Goal: Task Accomplishment & Management: Manage account settings

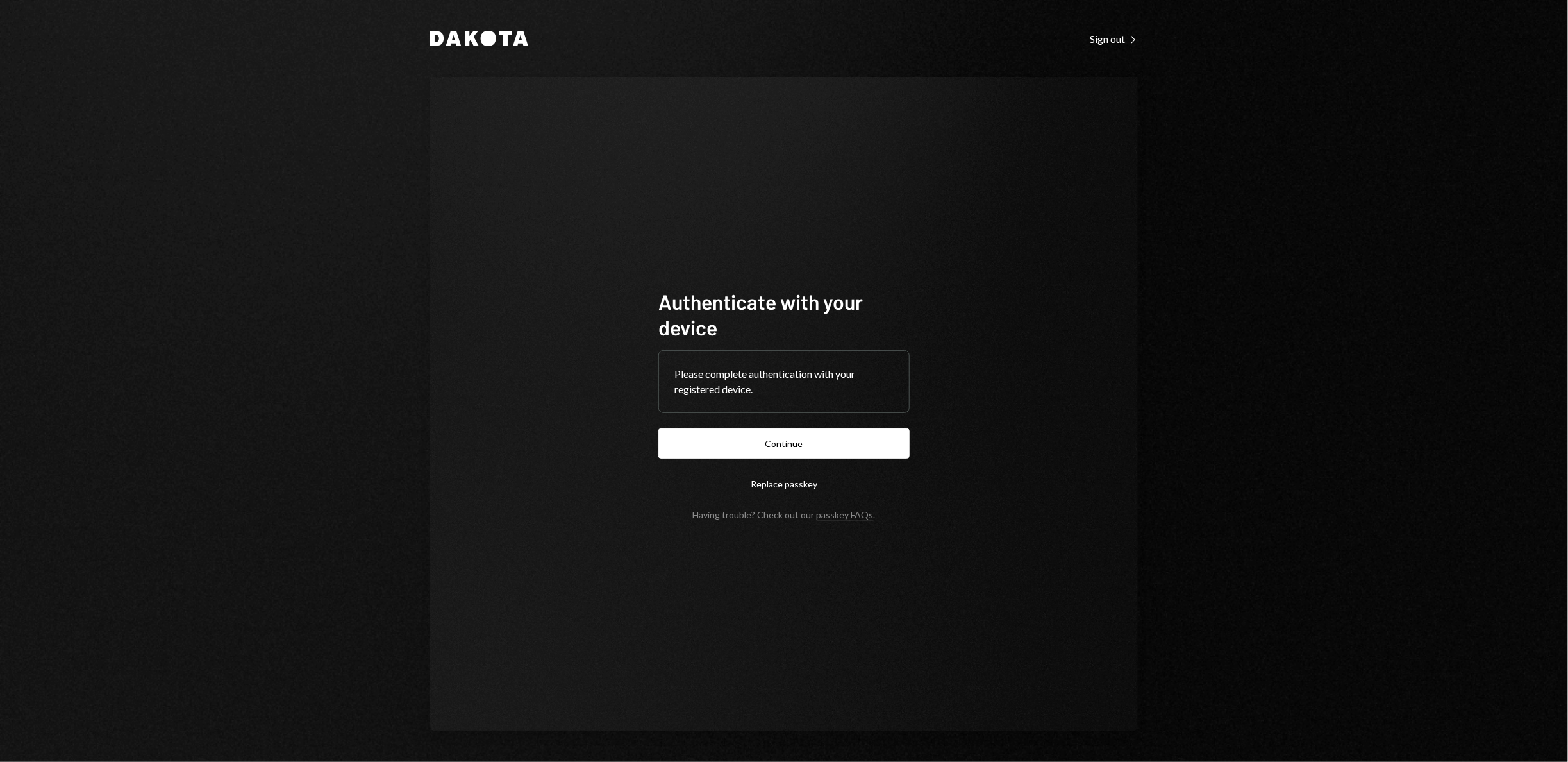
click at [884, 442] on button "Continue" at bounding box center [784, 444] width 251 height 30
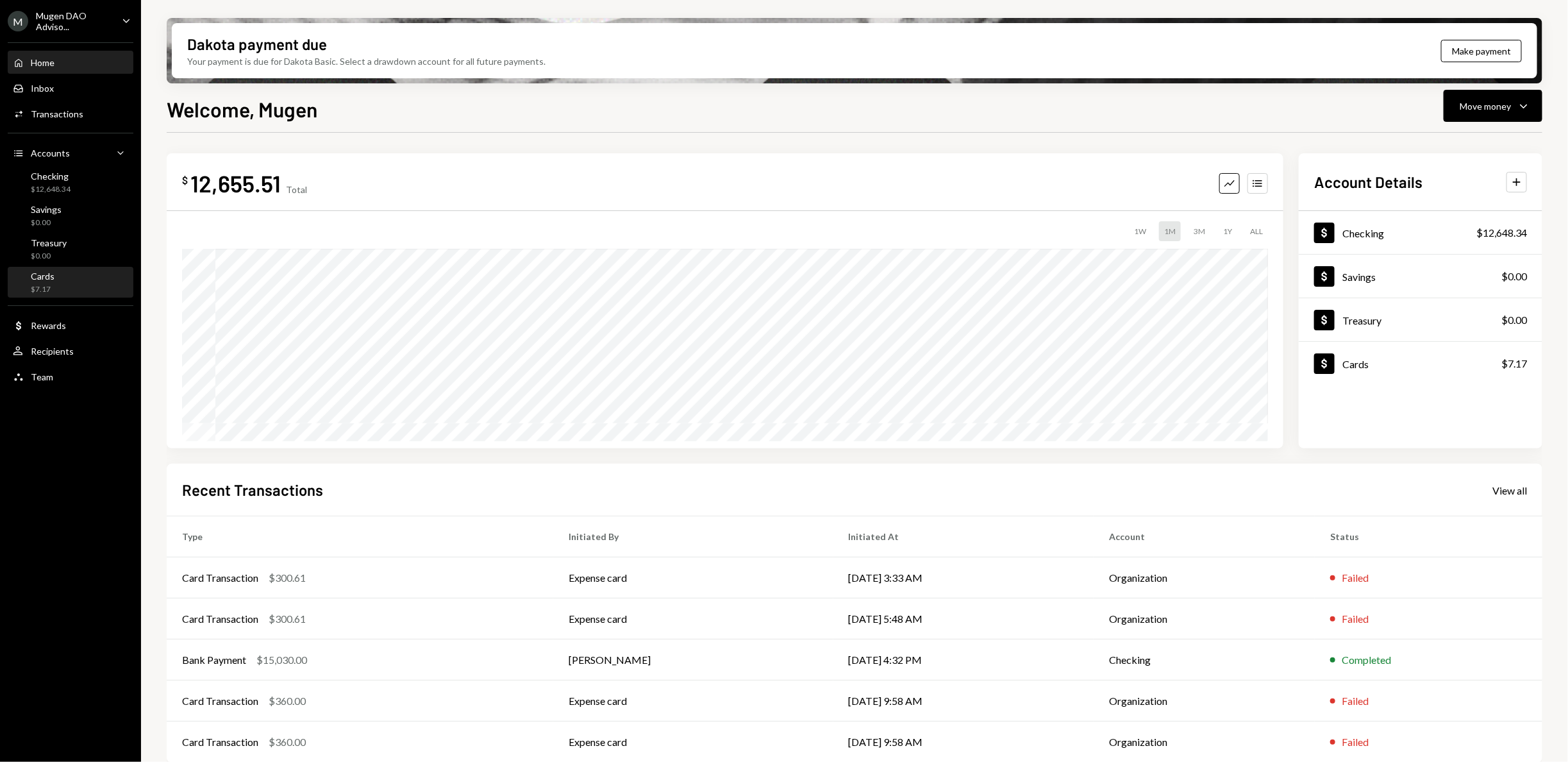
click at [35, 274] on div "Cards" at bounding box center [43, 276] width 23 height 11
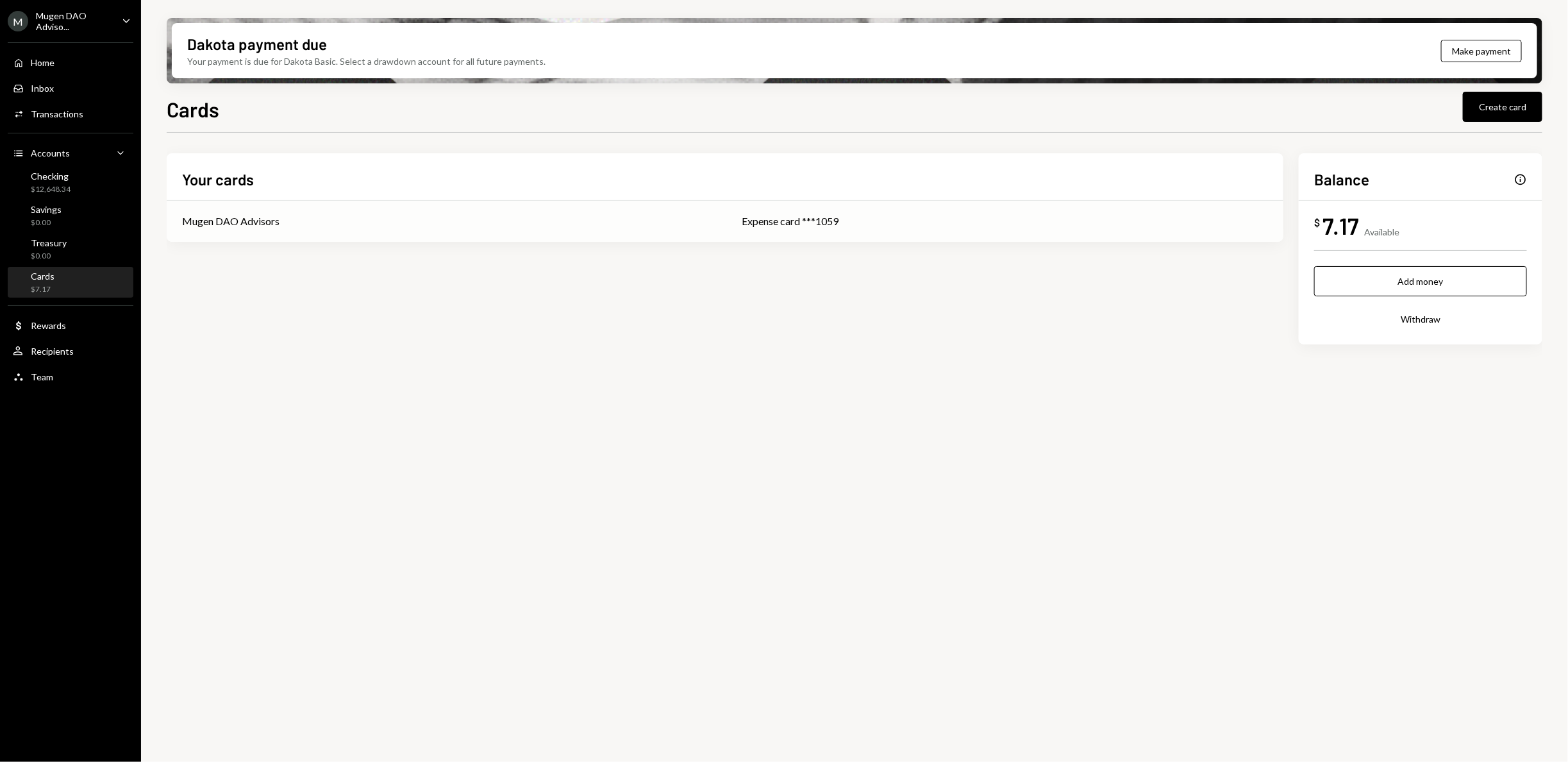
click at [765, 224] on div "Expense card ***1059" at bounding box center [1004, 221] width 526 height 15
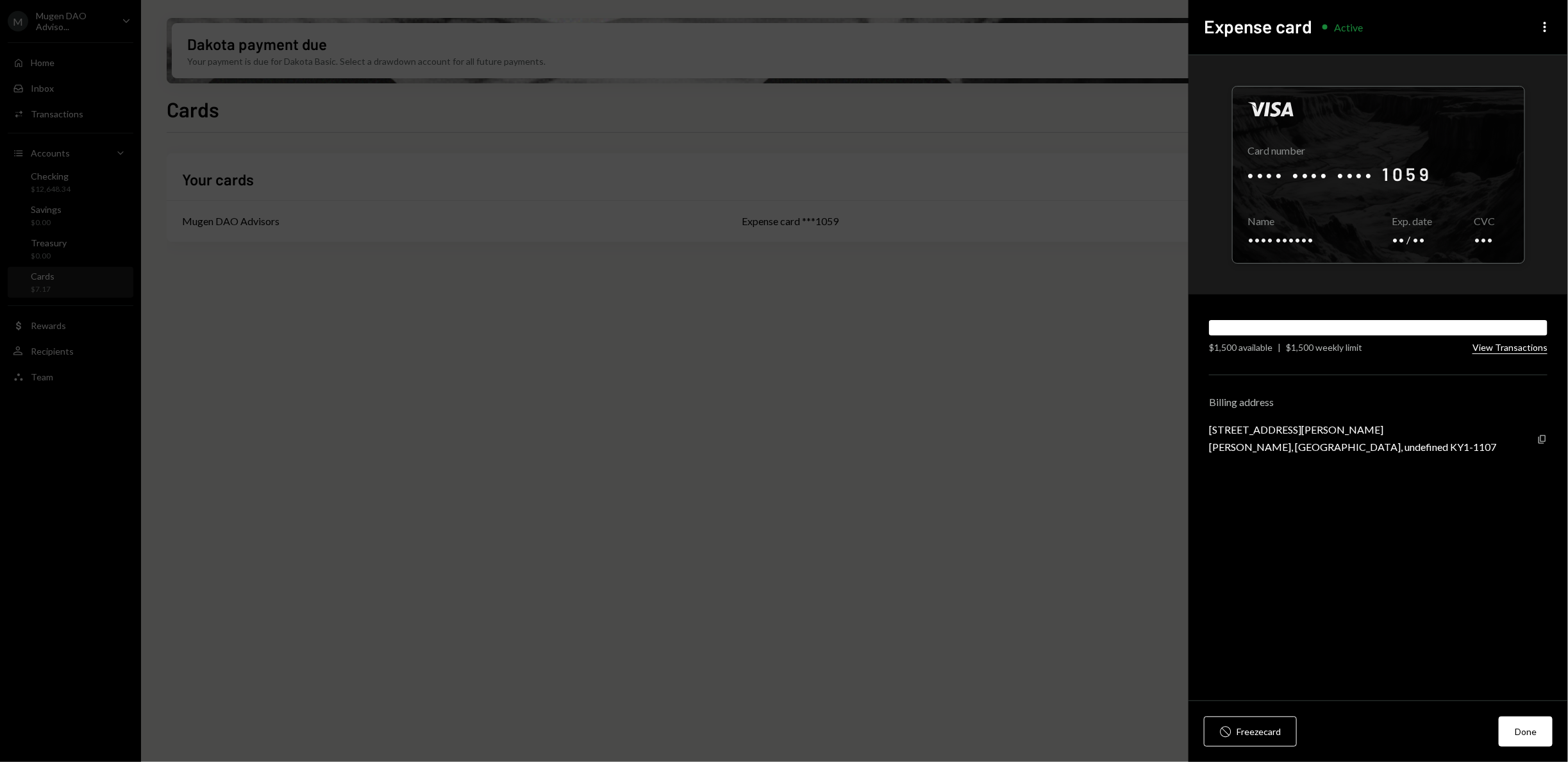
click at [1501, 349] on button "View Transactions" at bounding box center [1510, 348] width 75 height 12
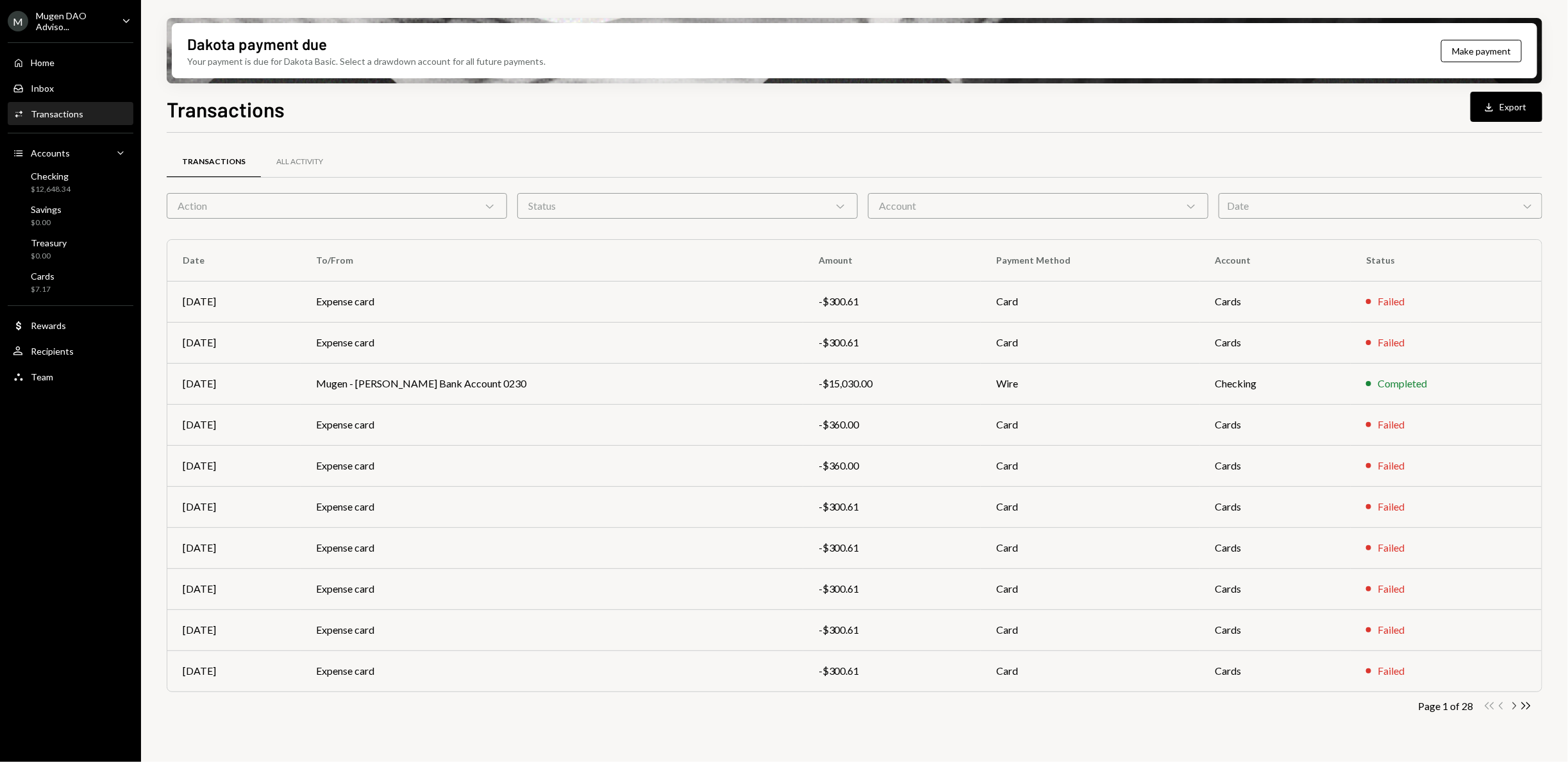
click at [1511, 705] on icon "Chevron Right" at bounding box center [1514, 706] width 12 height 12
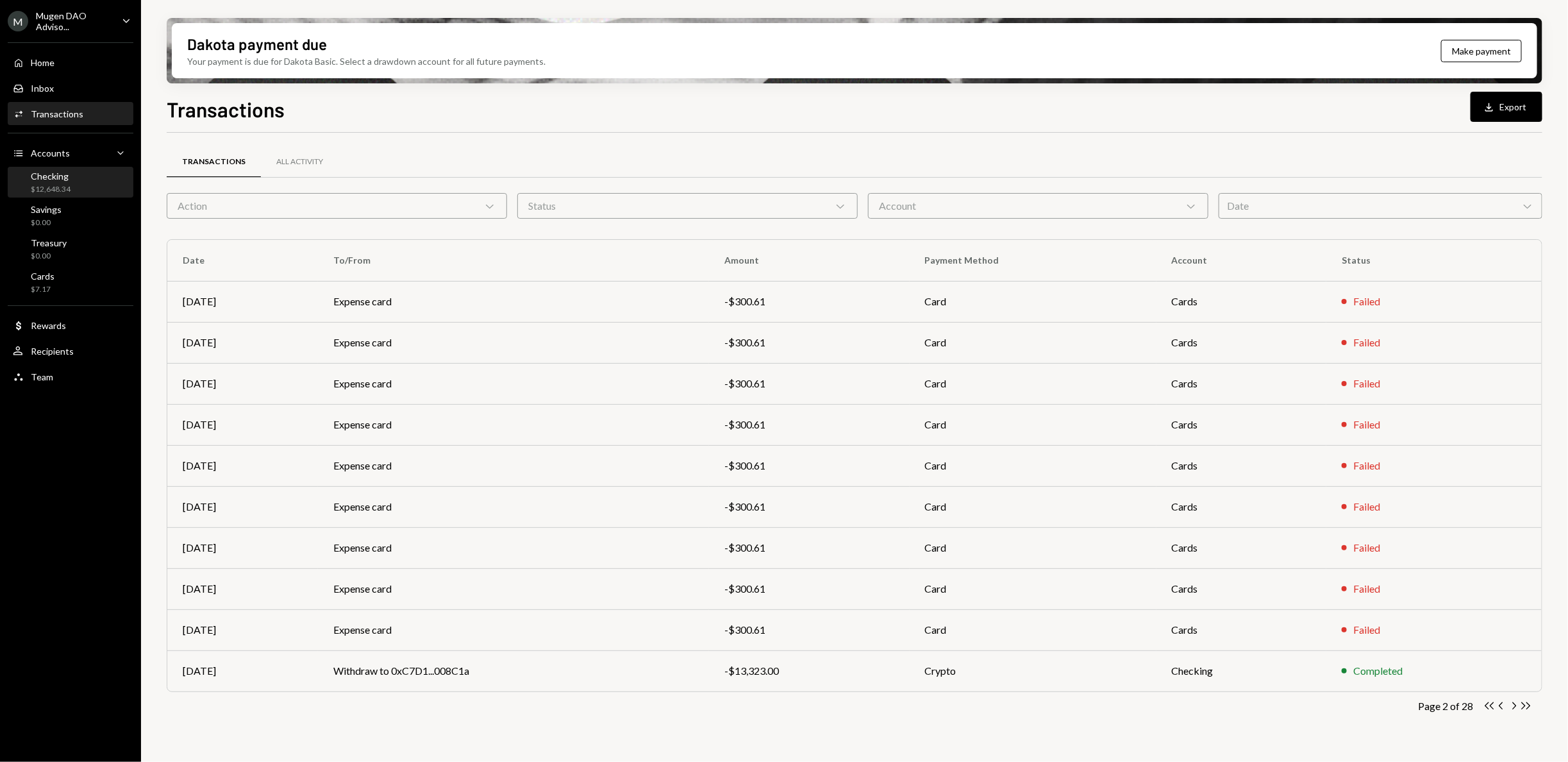
click at [38, 184] on div "$12,648.34" at bounding box center [51, 190] width 40 height 11
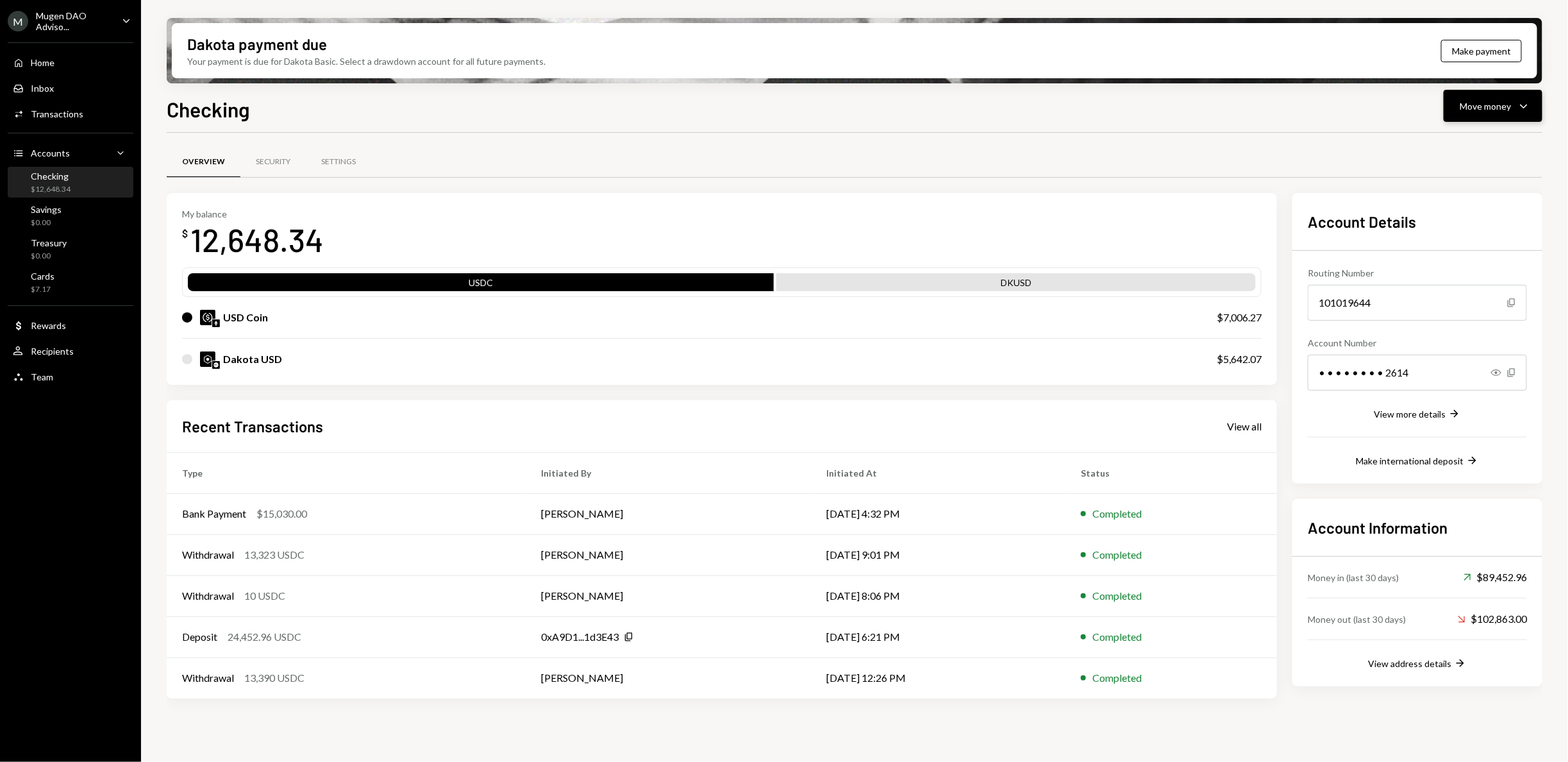
click at [1523, 117] on button "Move money Caret Down" at bounding box center [1493, 106] width 99 height 32
click at [1475, 174] on div "Transfer" at bounding box center [1483, 173] width 93 height 14
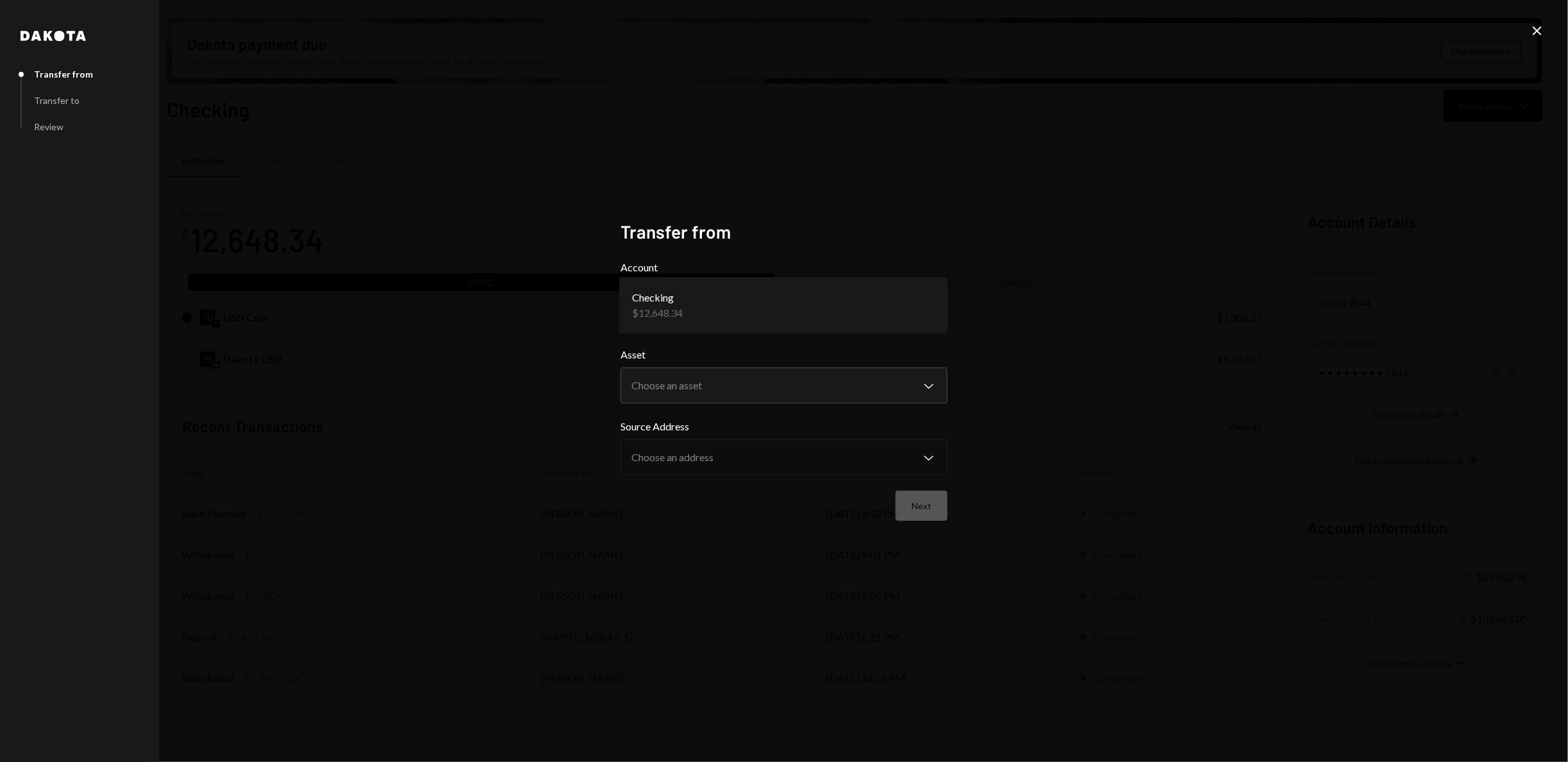
click at [896, 307] on body "M Mugen DAO Adviso... Caret Down Home Home Inbox Inbox Activities Transactions …" at bounding box center [784, 381] width 1568 height 762
click at [868, 395] on body "M Mugen DAO Adviso... Caret Down Home Home Inbox Inbox Activities Transactions …" at bounding box center [784, 381] width 1568 height 762
select select "****"
click at [947, 496] on button "Next" at bounding box center [922, 505] width 52 height 30
click at [934, 383] on body "M Mugen DAO Adviso... Caret Down Home Home Inbox Inbox Activities Transactions …" at bounding box center [784, 381] width 1568 height 762
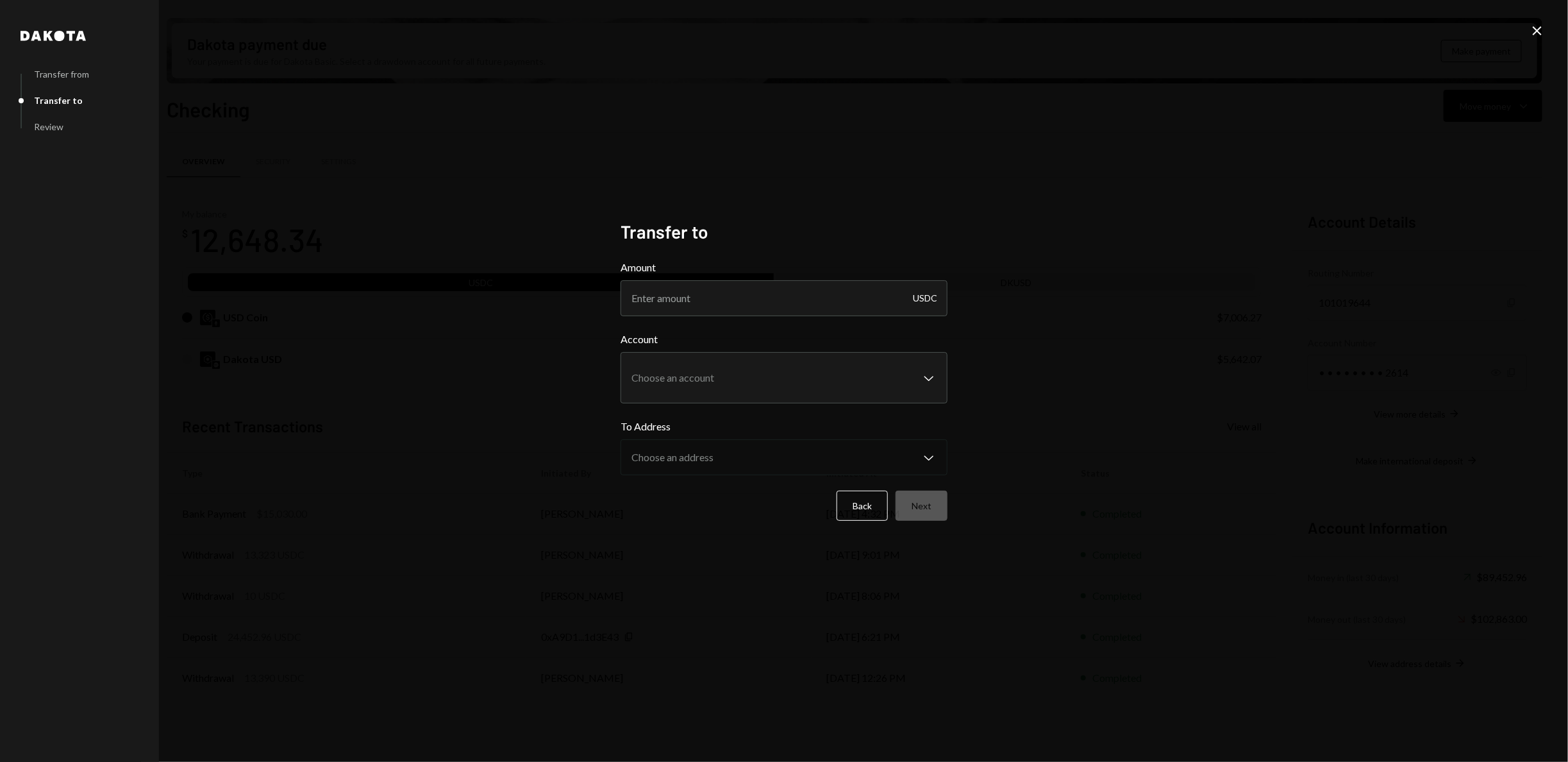
click at [1536, 33] on icon "Close" at bounding box center [1537, 31] width 15 height 15
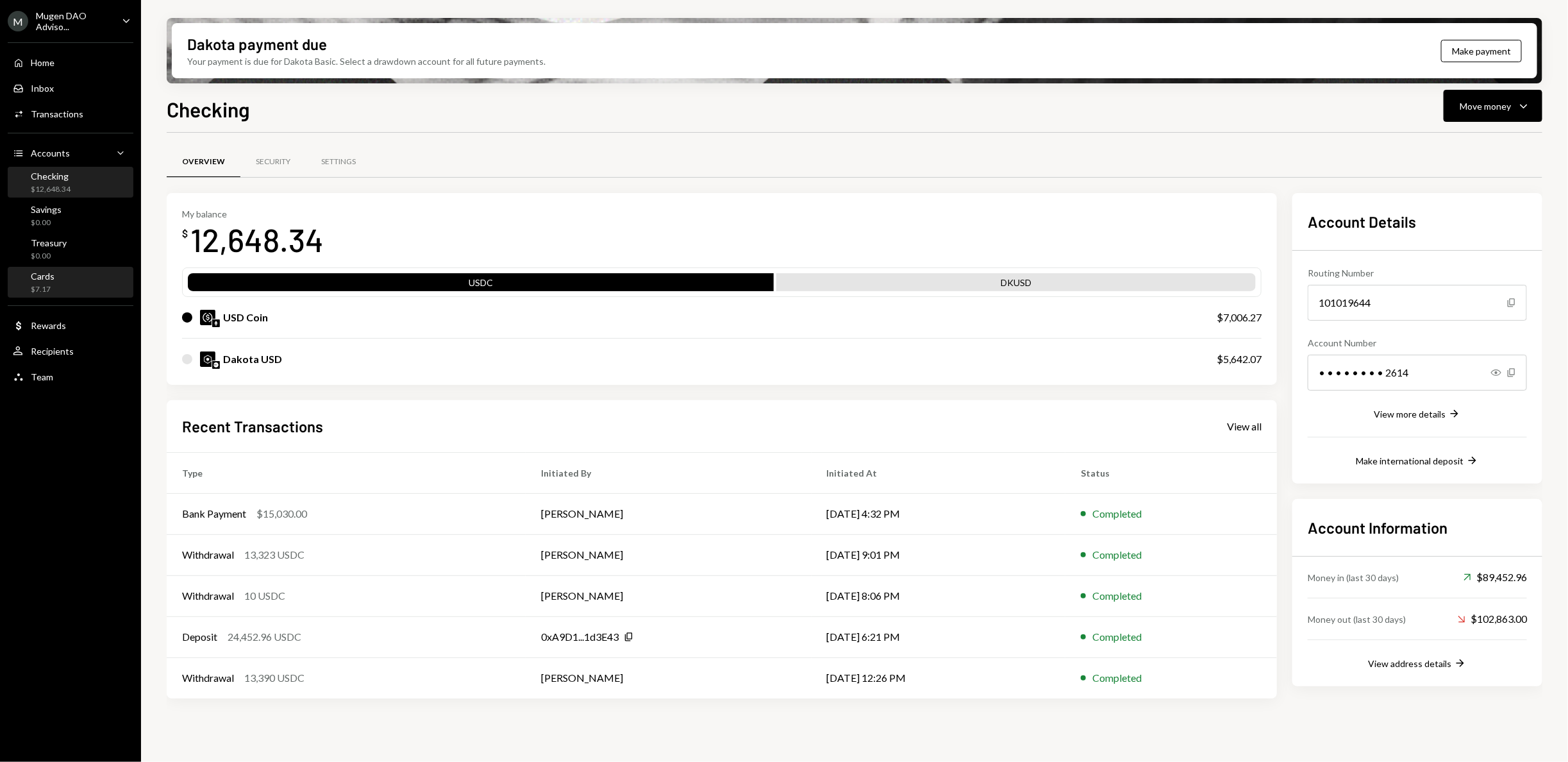
click at [88, 280] on div "Cards $7.17" at bounding box center [71, 282] width 115 height 24
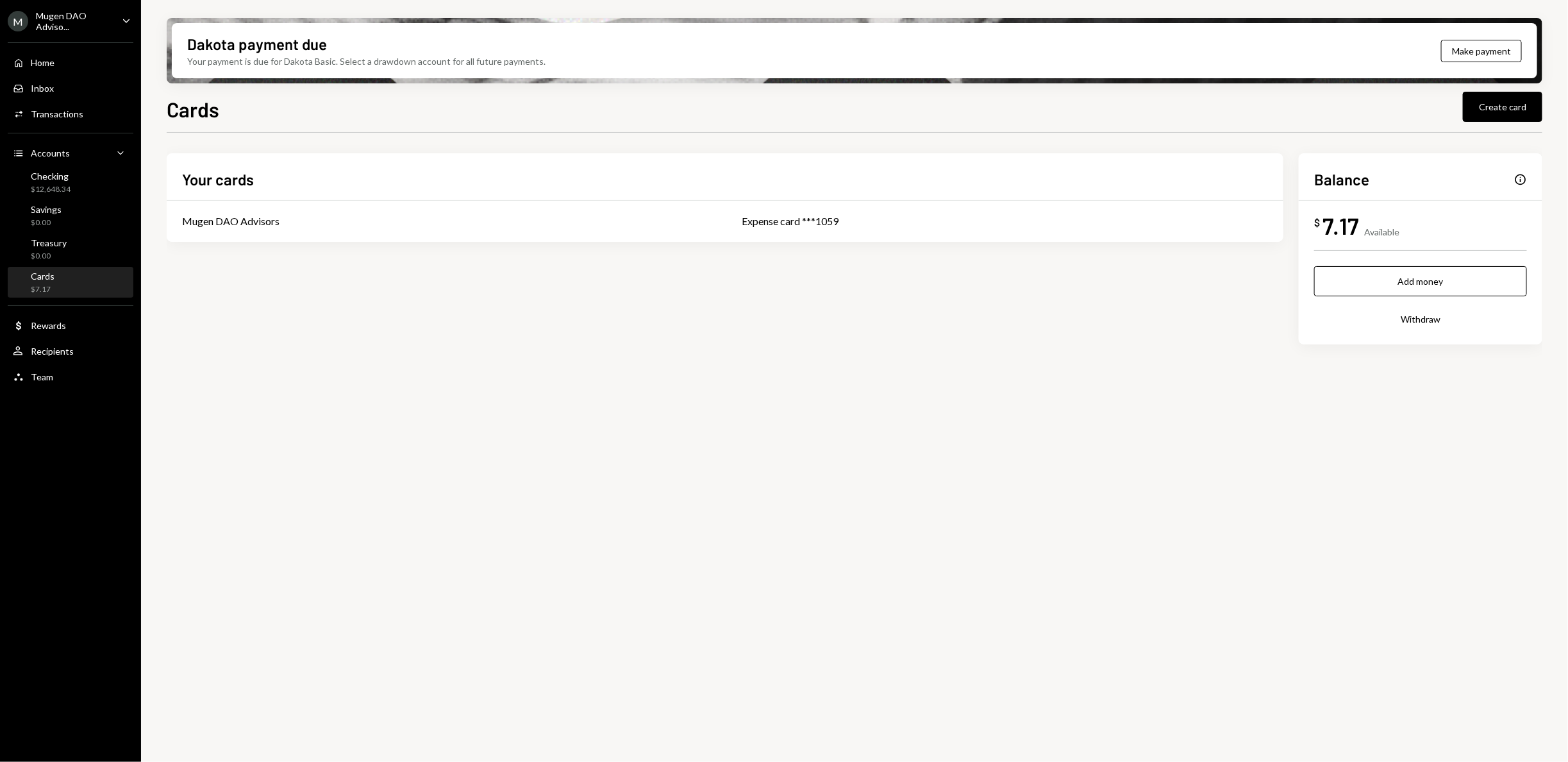
click at [100, 29] on div "Mugen DAO Adviso..." at bounding box center [74, 21] width 76 height 22
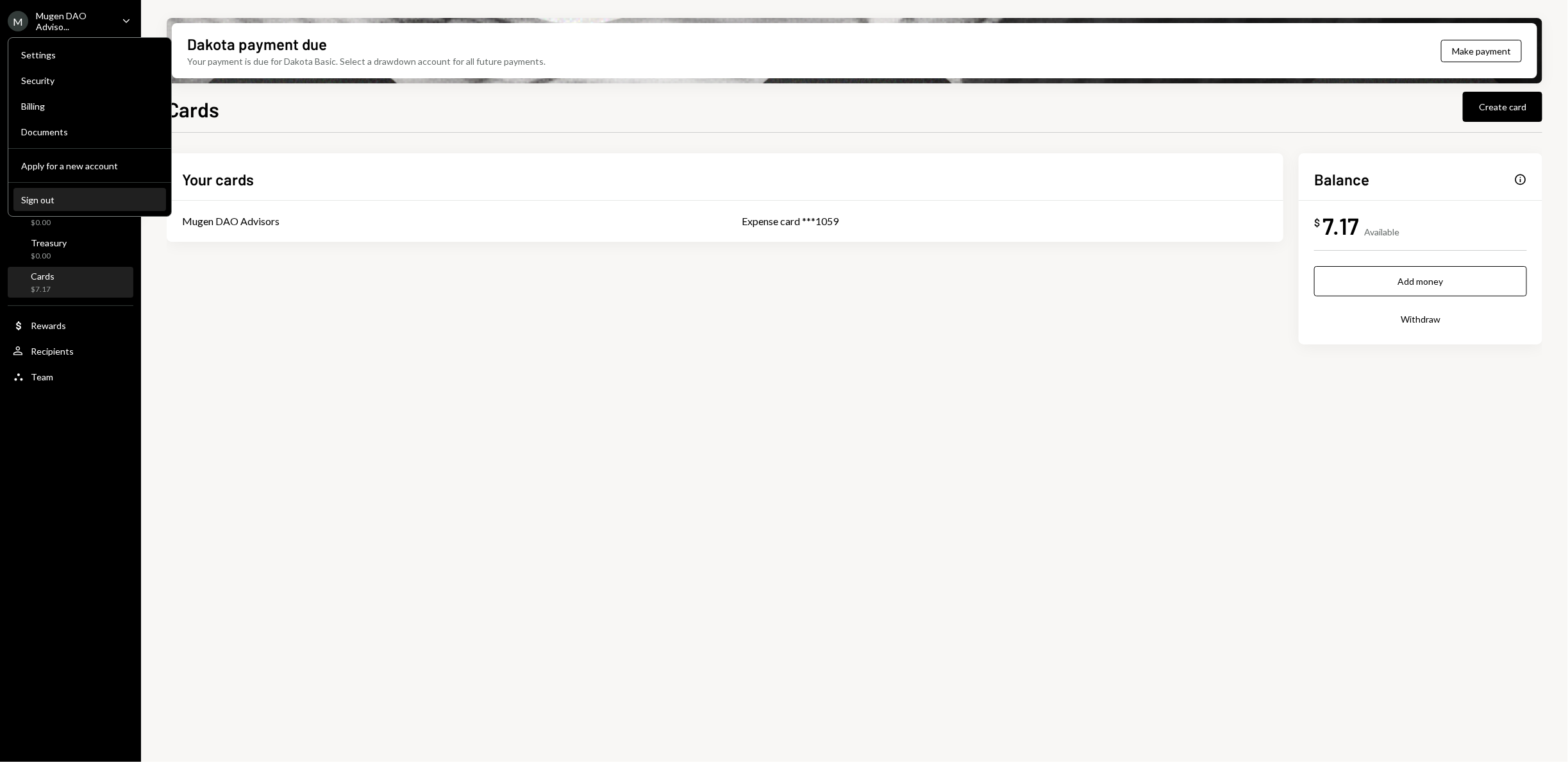
click at [83, 201] on div "Sign out" at bounding box center [90, 200] width 137 height 11
